Goal: Find contact information: Find contact information

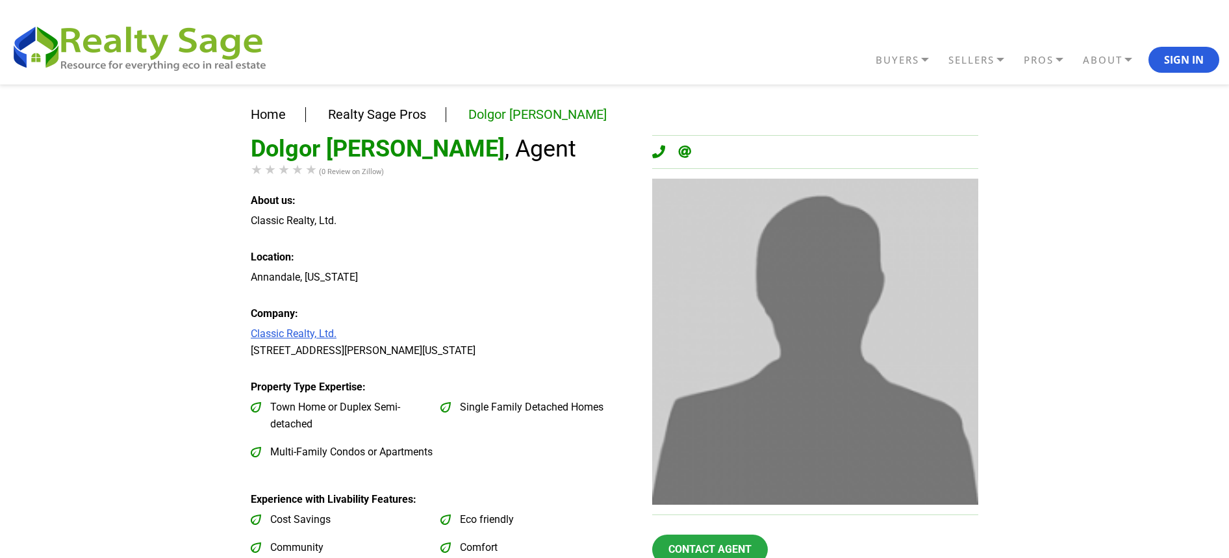
click at [281, 332] on link "Classic Realty, Ltd." at bounding box center [294, 333] width 86 height 12
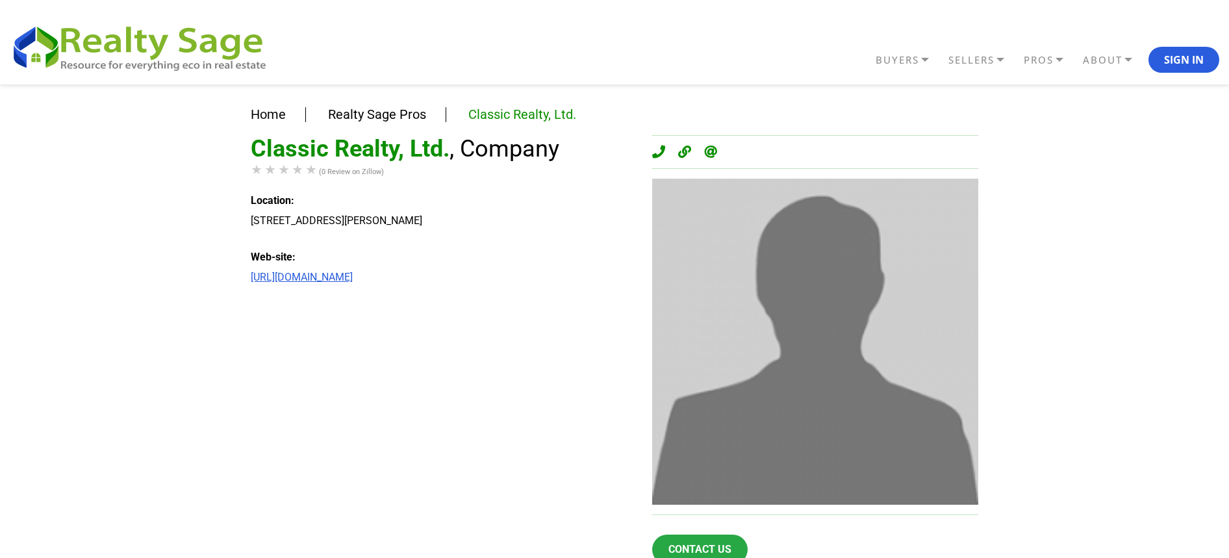
click at [307, 275] on link "[URL][DOMAIN_NAME]" at bounding box center [302, 277] width 102 height 12
